Goal: Task Accomplishment & Management: Manage account settings

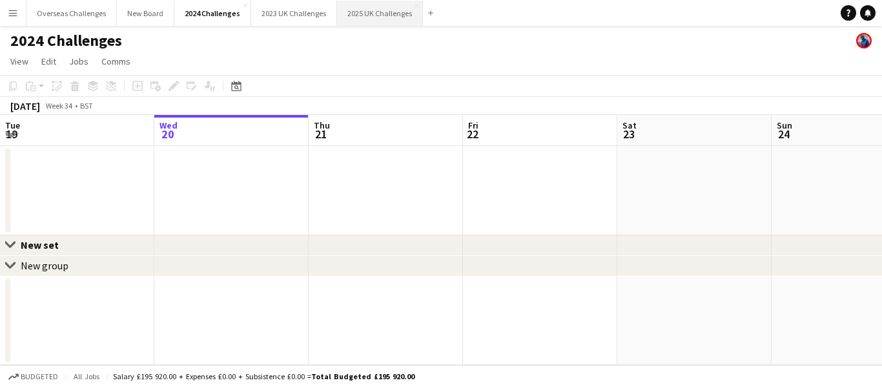
click at [364, 14] on button "2025 UK Challenges Close" at bounding box center [380, 13] width 86 height 25
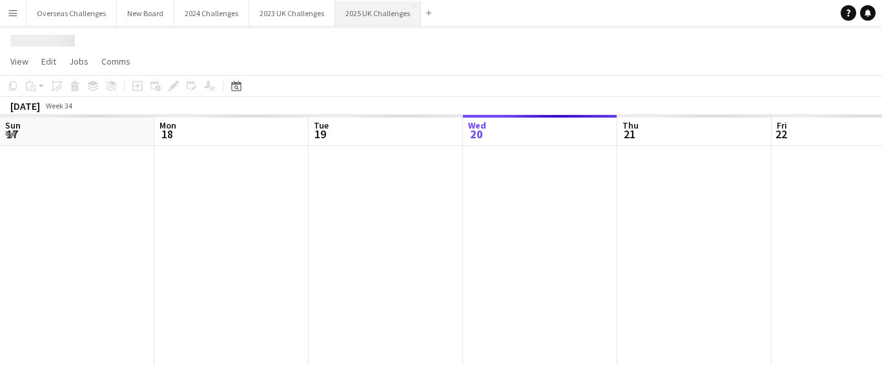
scroll to position [0, 309]
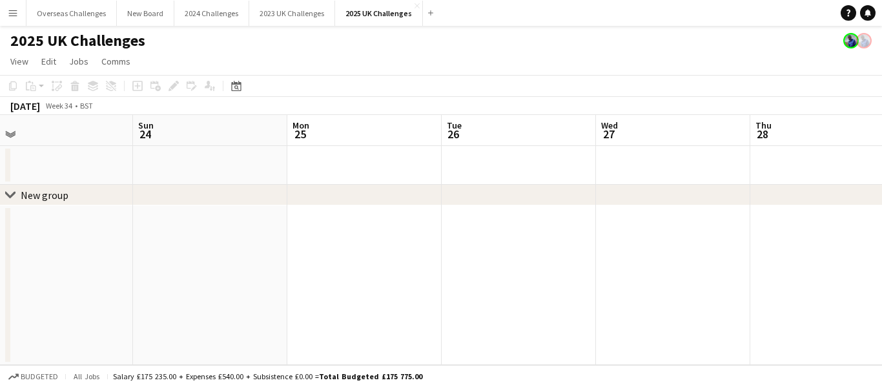
drag, startPoint x: 642, startPoint y: 154, endPoint x: 37, endPoint y: 153, distance: 604.5
click at [10, 153] on app-calendar-viewport "Wed 20 Thu 21 Fri 22 Sat 23 Sun 24 Mon 25 Tue 26 Wed 27 Thu 28 Fri 29 Sat 30" at bounding box center [441, 240] width 882 height 250
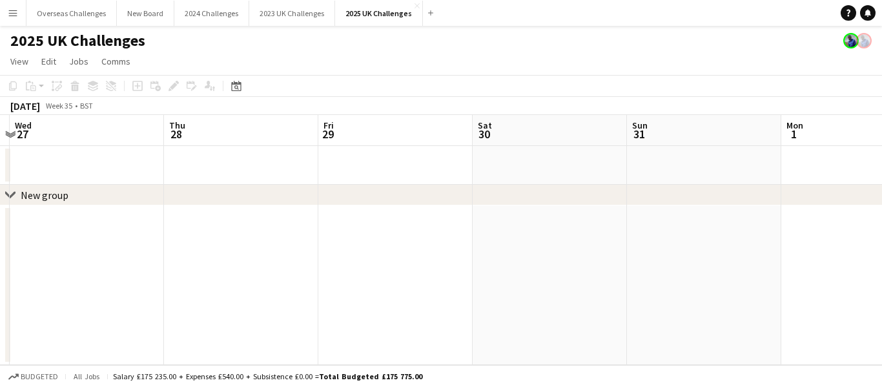
drag, startPoint x: 623, startPoint y: 158, endPoint x: 35, endPoint y: 160, distance: 588.4
click at [35, 160] on app-calendar-viewport "Sun 24 Mon 25 Tue 26 Wed 27 Thu 28 Fri 29 Sat 30 Sun 31 Mon 1 Tue 2 Wed 3" at bounding box center [441, 240] width 882 height 250
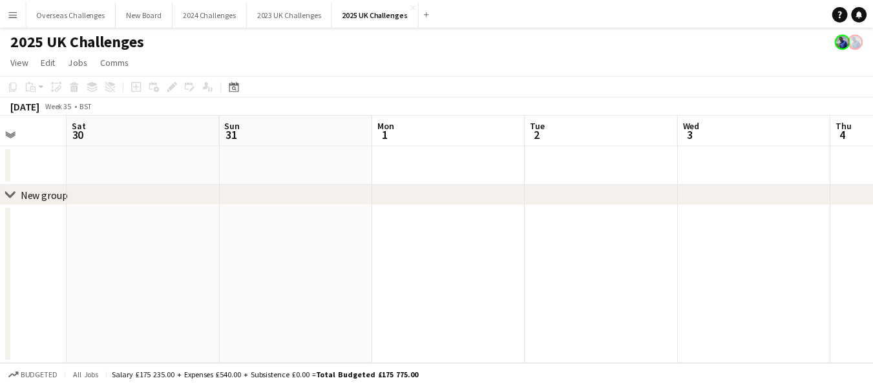
scroll to position [0, 411]
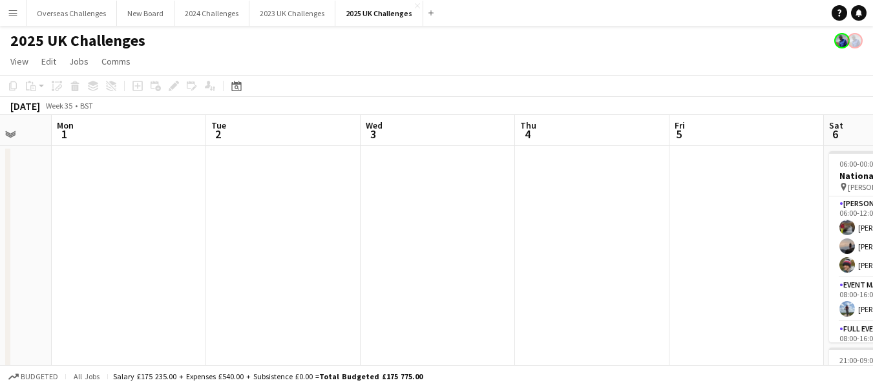
drag, startPoint x: 735, startPoint y: 172, endPoint x: 0, endPoint y: 150, distance: 735.3
click at [0, 150] on app-calendar-viewport "Fri 29 Sat 30 Sun 31 Mon 1 Tue 2 Wed 3 Thu 4 Fri 5 Sat 6 35/36 2 Jobs Sun 7 22/…" at bounding box center [436, 369] width 873 height 509
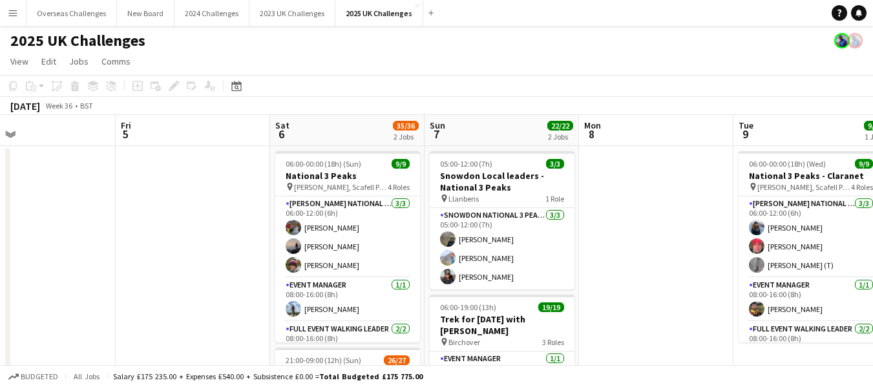
scroll to position [0, 506]
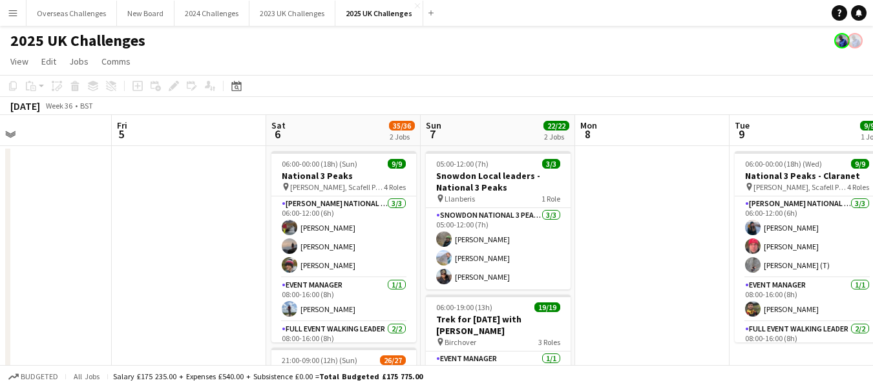
drag, startPoint x: 557, startPoint y: 183, endPoint x: 0, endPoint y: 204, distance: 557.8
click at [0, 204] on app-calendar-viewport "Mon 1 Tue 2 Wed 3 Thu 4 Fri 5 Sat 6 35/36 2 Jobs Sun 7 22/22 2 Jobs Mon 8 Tue 9…" at bounding box center [436, 369] width 873 height 509
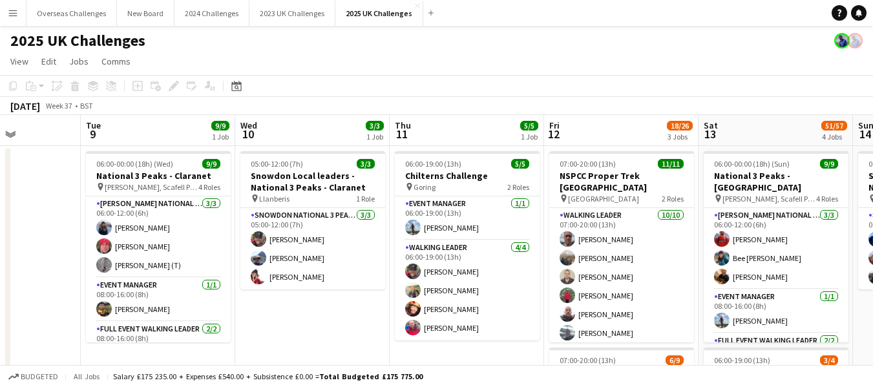
drag, startPoint x: 648, startPoint y: 214, endPoint x: 0, endPoint y: 202, distance: 648.6
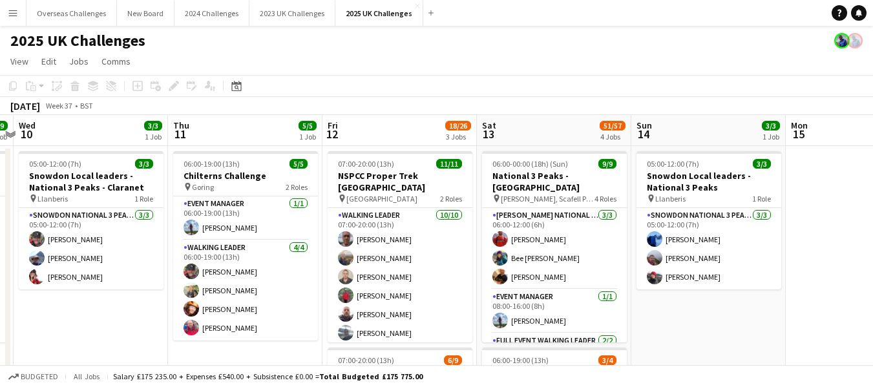
scroll to position [0, 559]
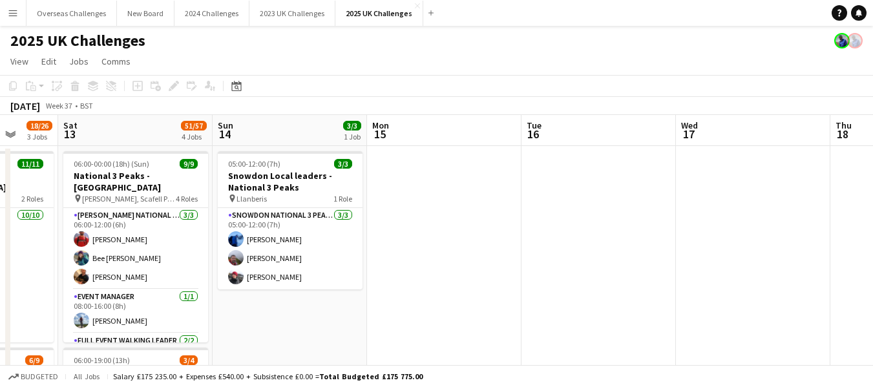
drag, startPoint x: 640, startPoint y: 229, endPoint x: 0, endPoint y: 238, distance: 640.1
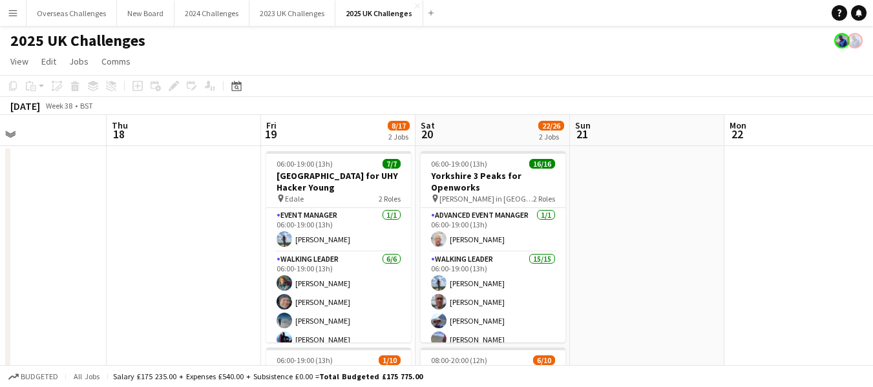
drag, startPoint x: 705, startPoint y: 247, endPoint x: 0, endPoint y: 233, distance: 705.4
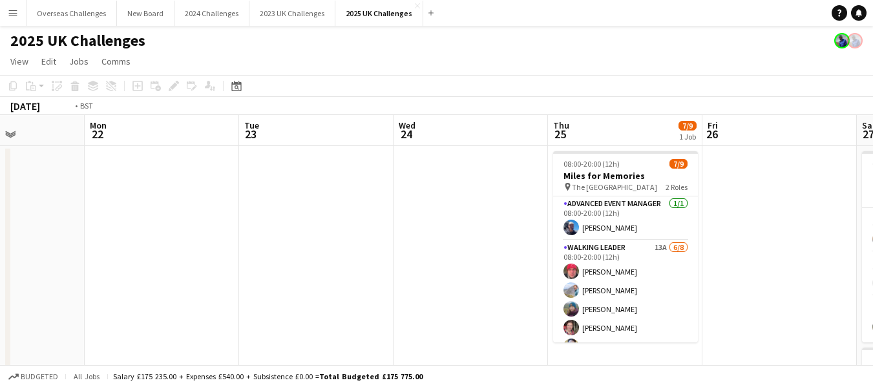
scroll to position [0, 499]
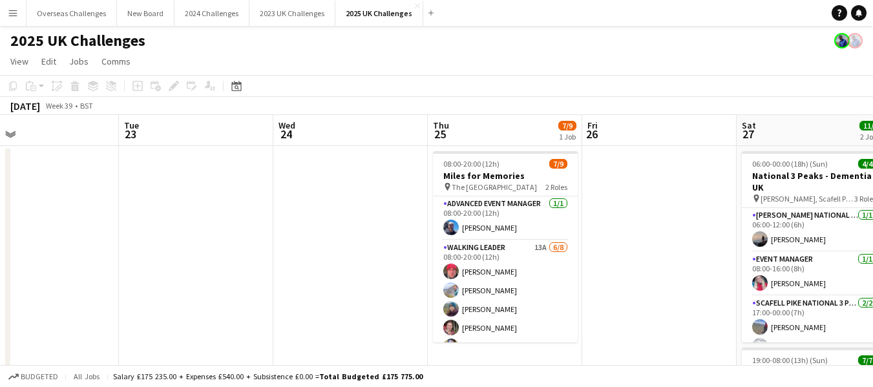
drag, startPoint x: 760, startPoint y: 216, endPoint x: 0, endPoint y: 207, distance: 759.6
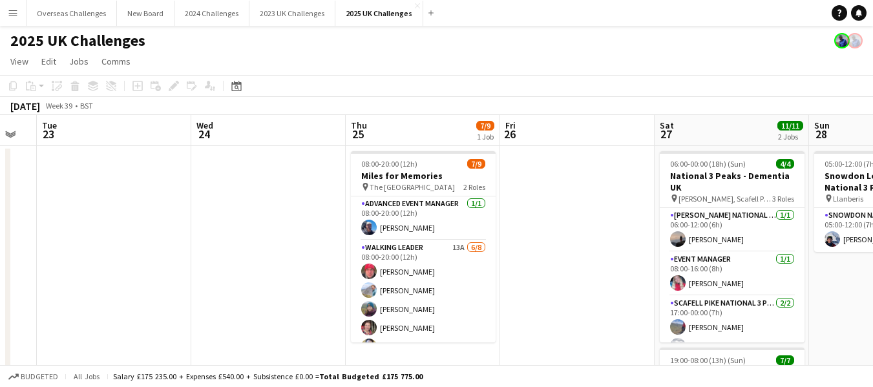
scroll to position [0, 402]
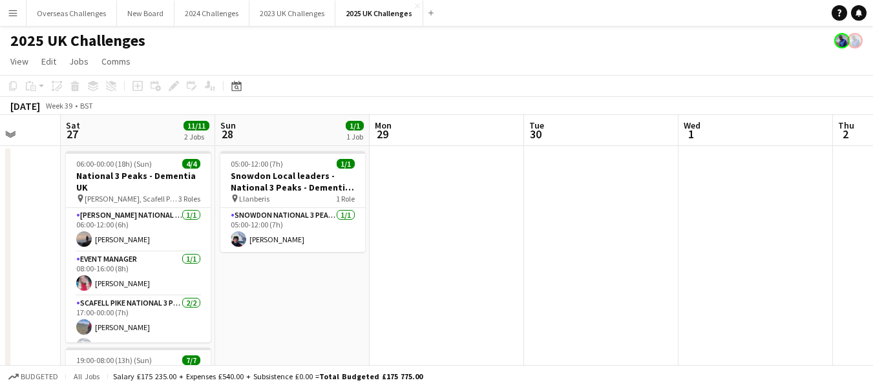
drag, startPoint x: 676, startPoint y: 194, endPoint x: 0, endPoint y: 150, distance: 677.0
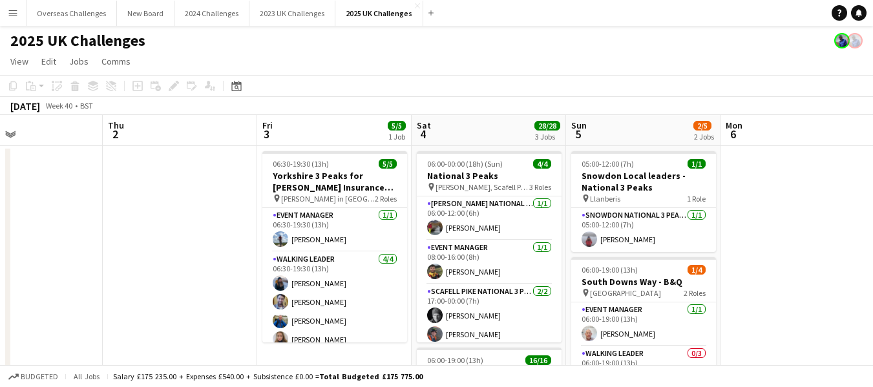
scroll to position [0, 484]
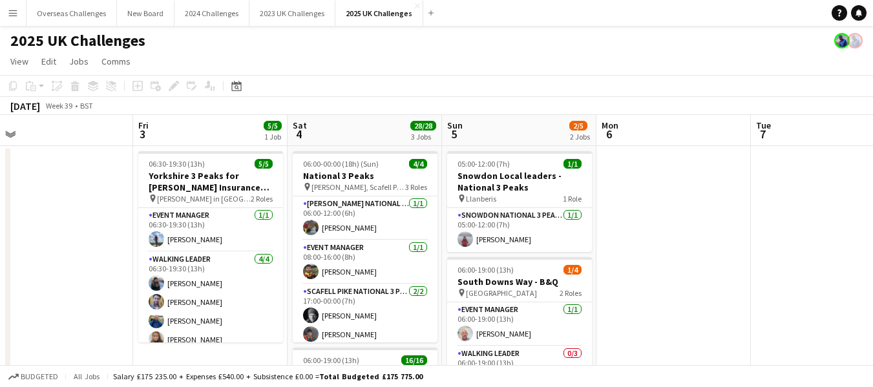
drag, startPoint x: 854, startPoint y: 191, endPoint x: 0, endPoint y: 175, distance: 854.0
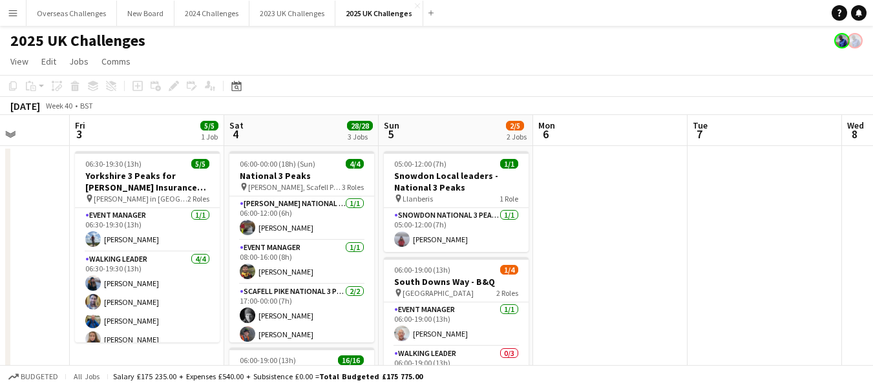
scroll to position [0, 393]
drag, startPoint x: 807, startPoint y: 194, endPoint x: 744, endPoint y: 211, distance: 64.9
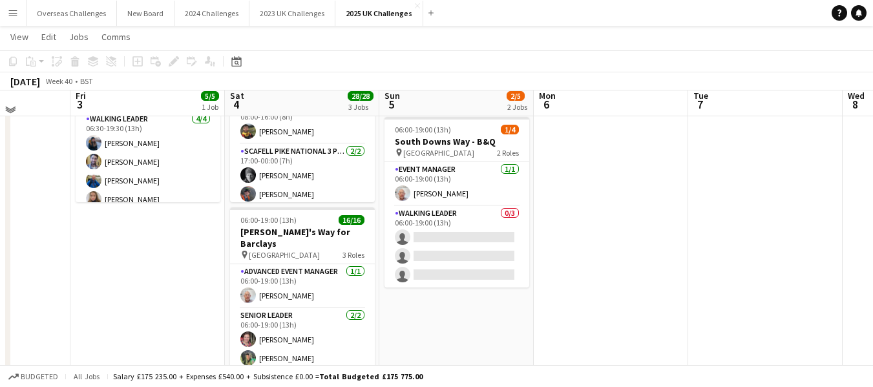
scroll to position [169, 0]
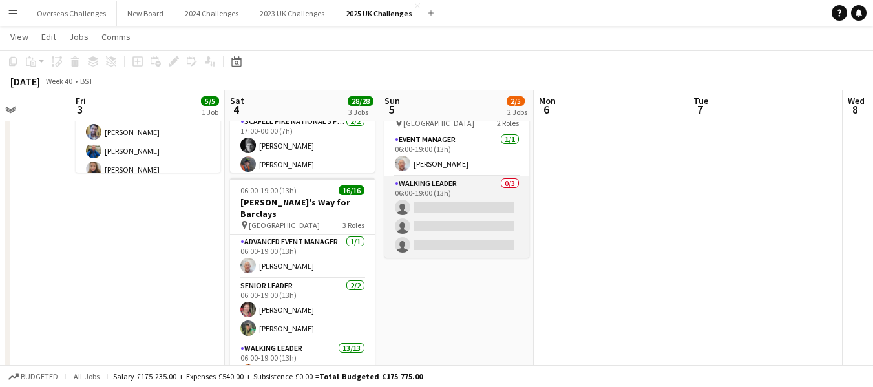
click at [440, 212] on app-card-role "Walking Leader 0/3 06:00-19:00 (13h) single-neutral-actions single-neutral-acti…" at bounding box center [456, 216] width 145 height 81
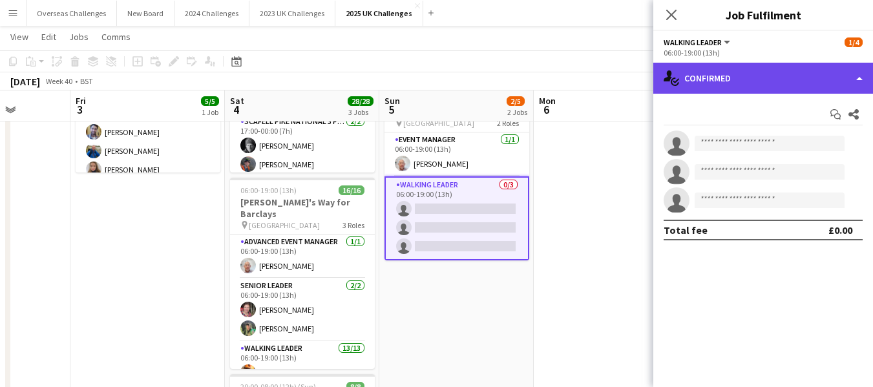
click at [714, 77] on div "single-neutral-actions-check-2 Confirmed" at bounding box center [763, 78] width 220 height 31
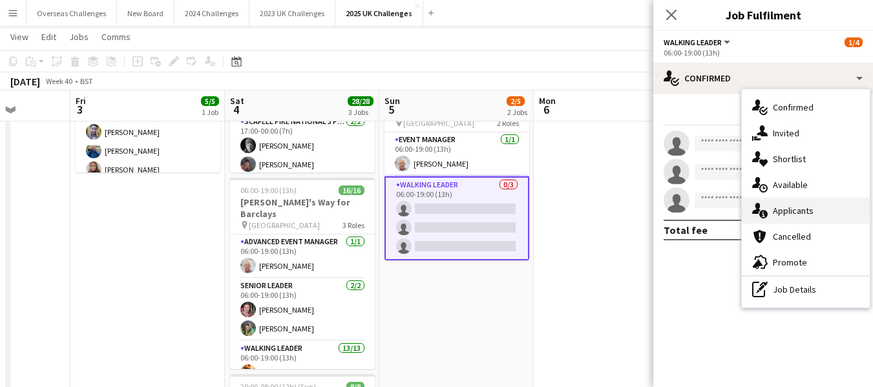
click at [791, 205] on div "single-neutral-actions-information Applicants" at bounding box center [805, 211] width 128 height 26
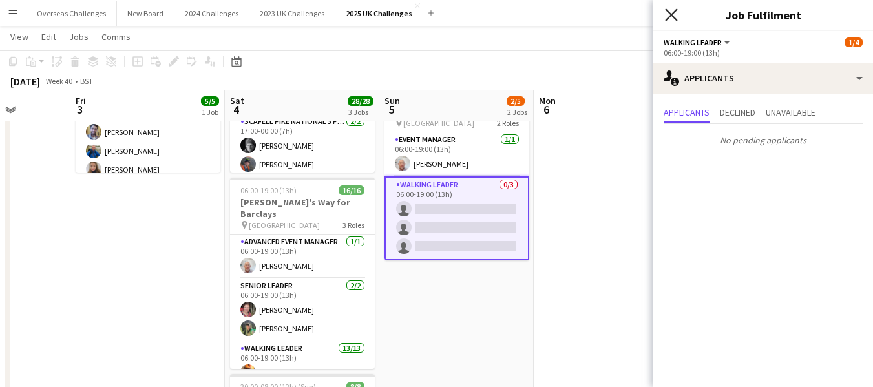
click at [672, 14] on icon at bounding box center [671, 14] width 12 height 12
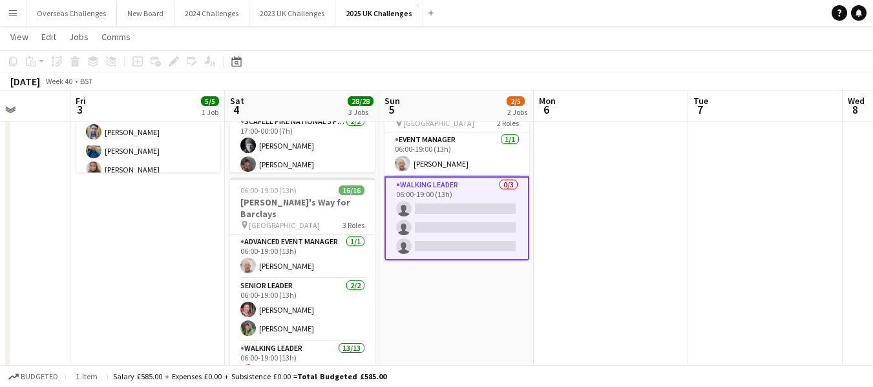
click at [470, 204] on app-card-role "Walking Leader 0/3 06:00-19:00 (13h) single-neutral-actions single-neutral-acti…" at bounding box center [456, 218] width 145 height 84
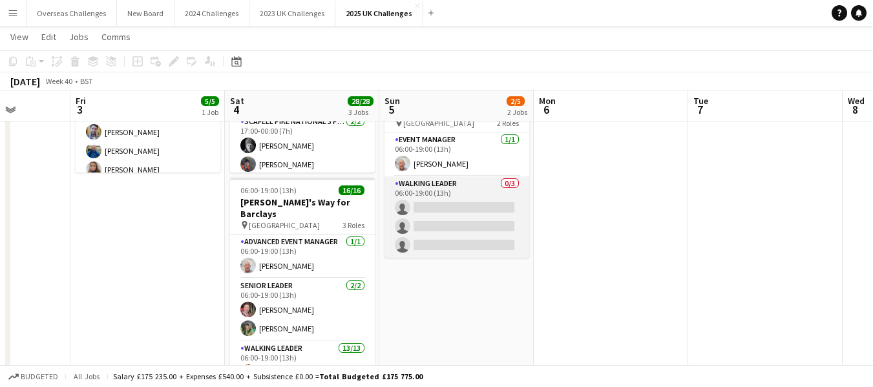
click at [447, 206] on app-card-role "Walking Leader 0/3 06:00-19:00 (13h) single-neutral-actions single-neutral-acti…" at bounding box center [456, 216] width 145 height 81
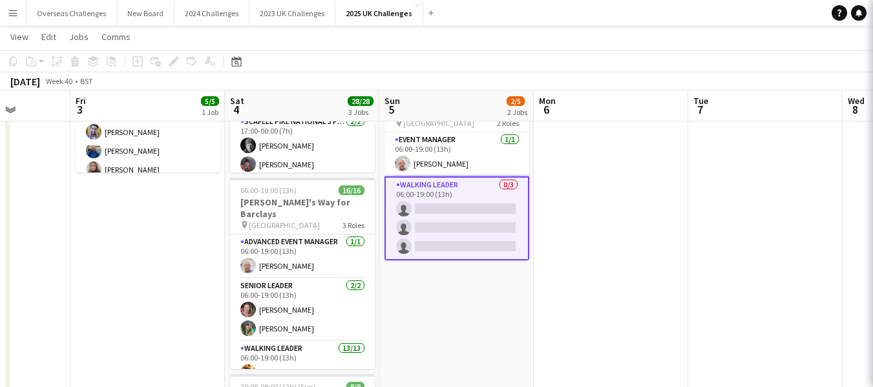
click at [447, 206] on app-card-role "Walking Leader 0/3 06:00-19:00 (13h) single-neutral-actions single-neutral-acti…" at bounding box center [456, 218] width 145 height 84
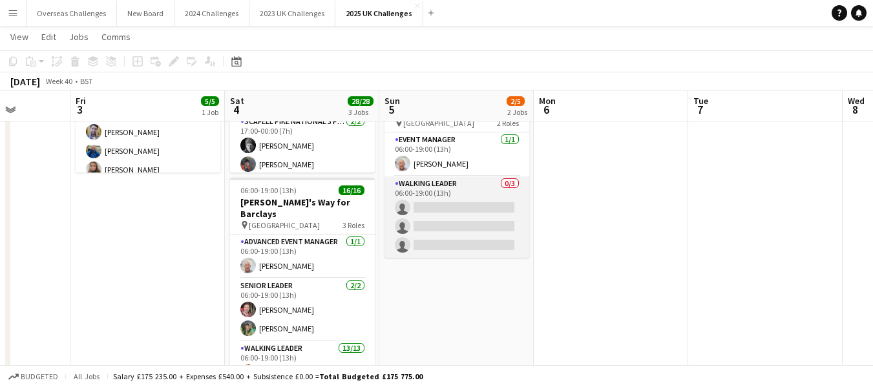
click at [447, 206] on app-card-role "Walking Leader 0/3 06:00-19:00 (13h) single-neutral-actions single-neutral-acti…" at bounding box center [456, 216] width 145 height 81
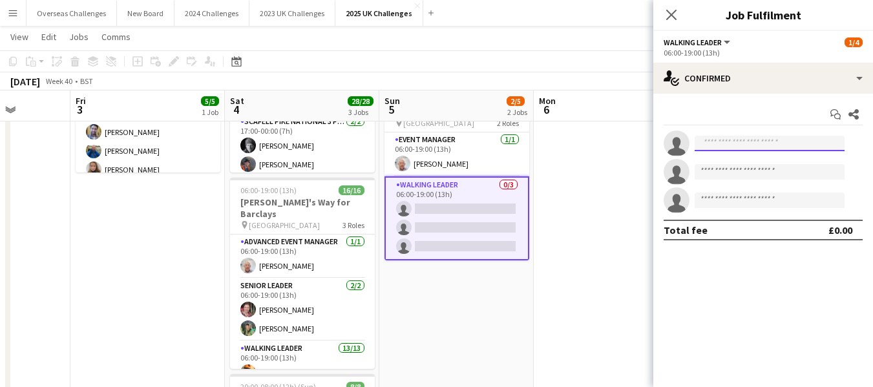
click at [719, 147] on input at bounding box center [769, 144] width 150 height 16
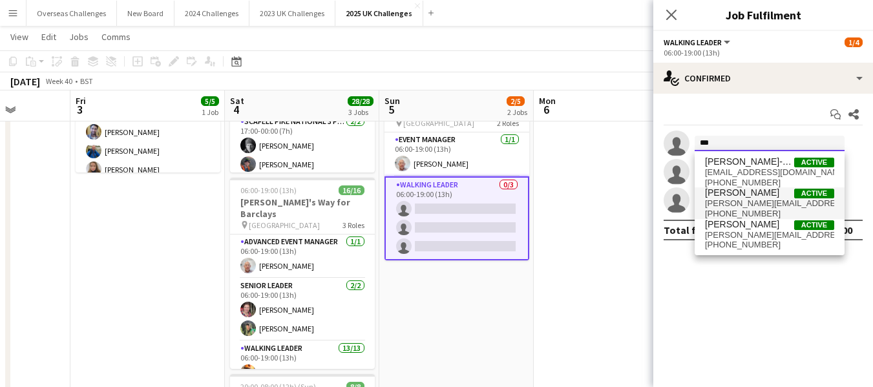
type input "***"
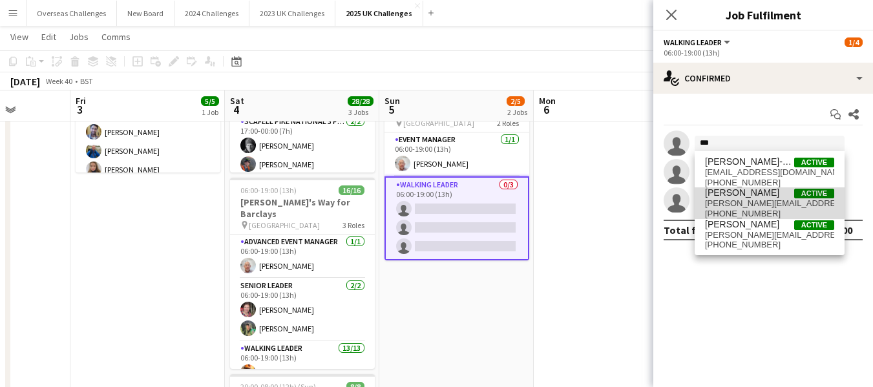
click at [720, 192] on span "[PERSON_NAME]" at bounding box center [742, 192] width 74 height 11
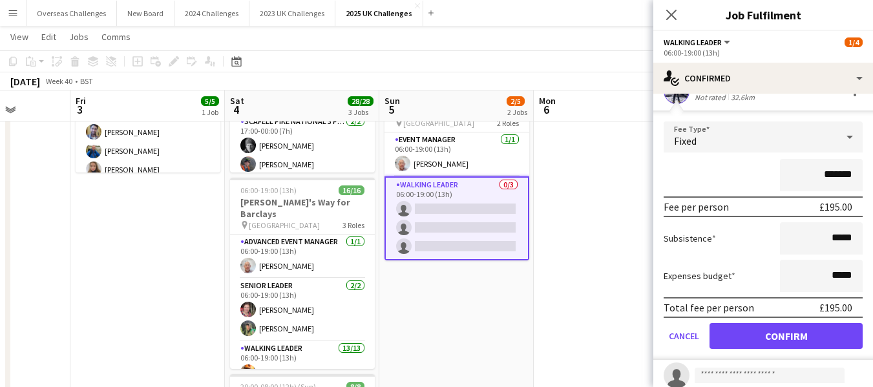
scroll to position [119, 0]
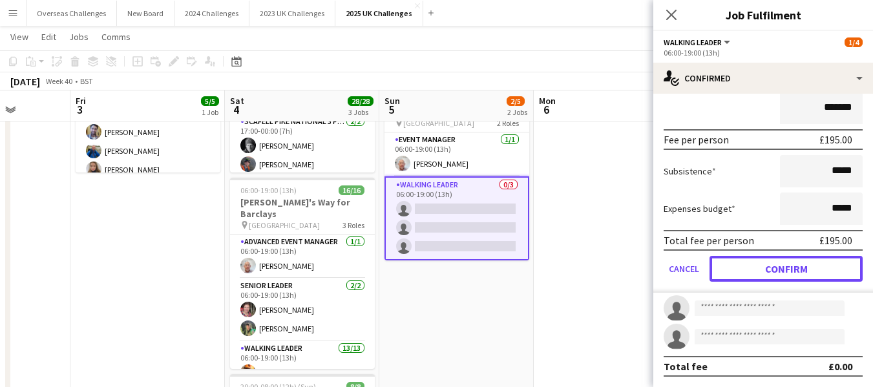
drag, startPoint x: 760, startPoint y: 265, endPoint x: 696, endPoint y: 267, distance: 64.0
click at [760, 264] on button "Confirm" at bounding box center [785, 269] width 153 height 26
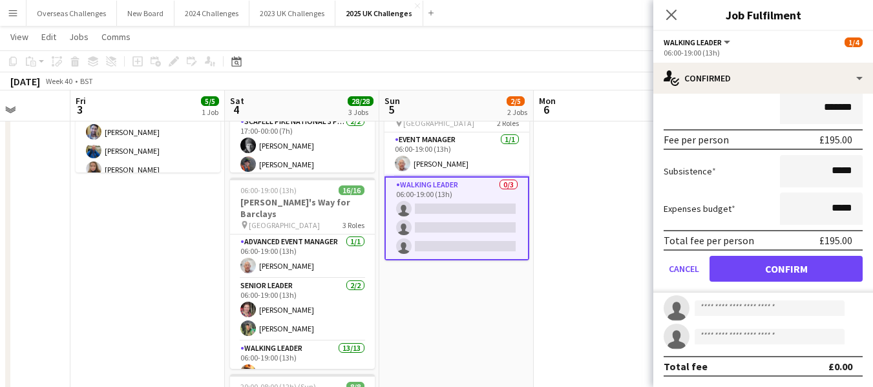
scroll to position [0, 0]
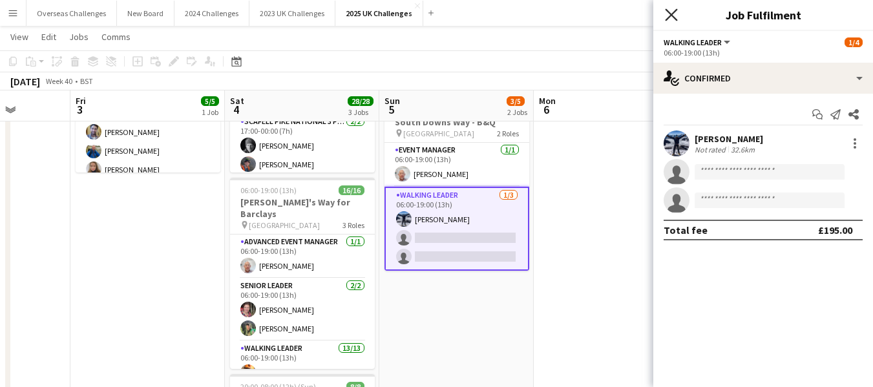
click at [673, 12] on icon "Close pop-in" at bounding box center [671, 14] width 12 height 12
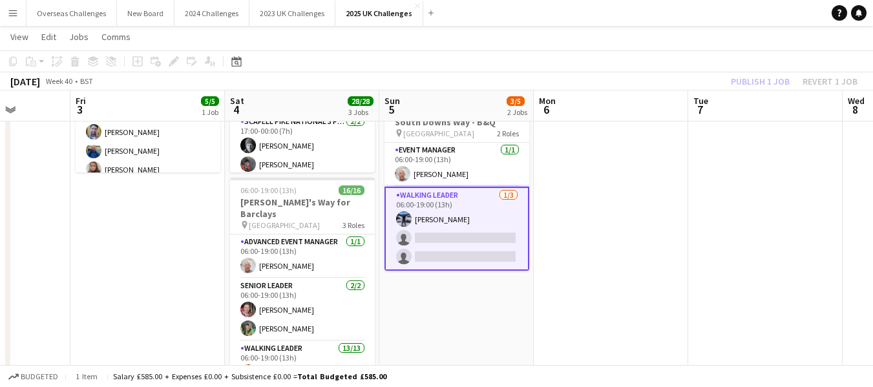
click at [743, 81] on div "Publish 1 job Revert 1 job" at bounding box center [794, 81] width 158 height 17
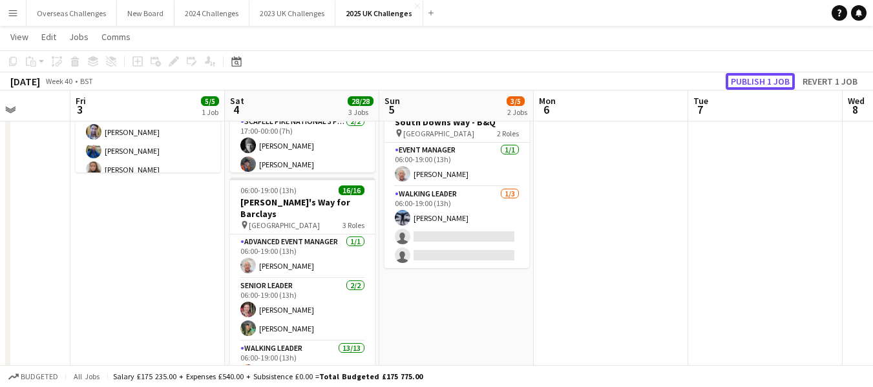
drag, startPoint x: 746, startPoint y: 81, endPoint x: 723, endPoint y: 94, distance: 26.4
click at [746, 80] on button "Publish 1 job" at bounding box center [759, 81] width 69 height 17
